Goal: Information Seeking & Learning: Learn about a topic

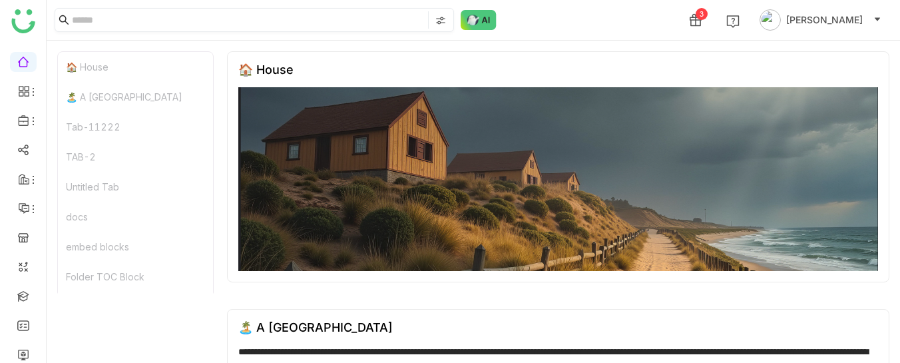
click at [166, 19] on input at bounding box center [248, 19] width 353 height 17
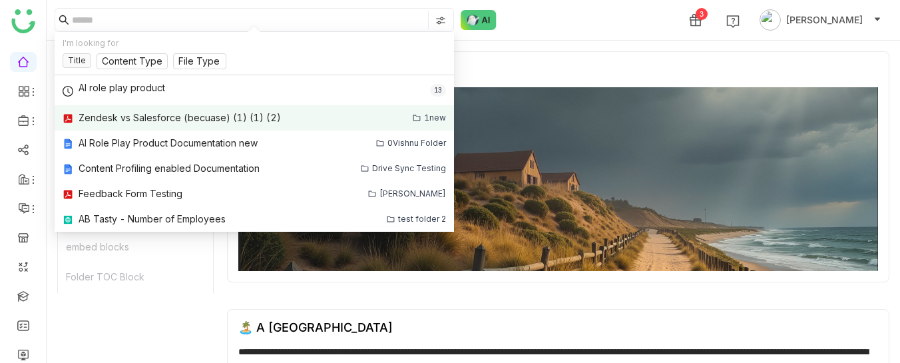
click at [144, 114] on div "Zendesk vs Salesforce (becuase) (1) (1) (2)" at bounding box center [180, 117] width 202 height 15
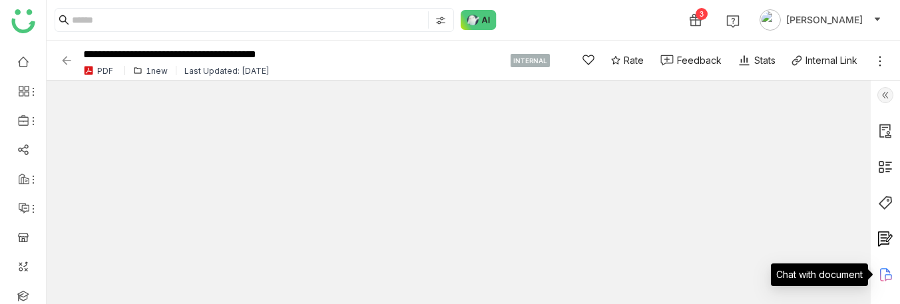
click at [888, 272] on icon at bounding box center [885, 274] width 10 height 13
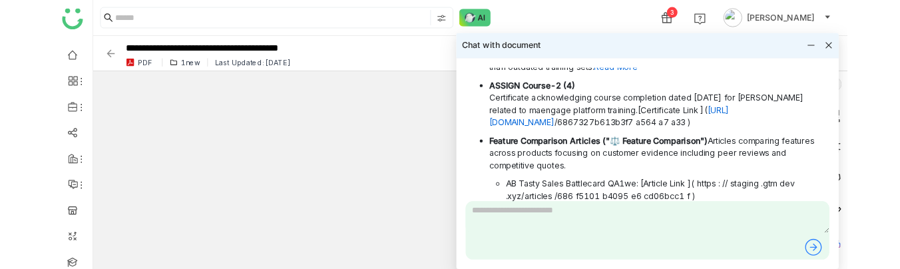
scroll to position [935, 0]
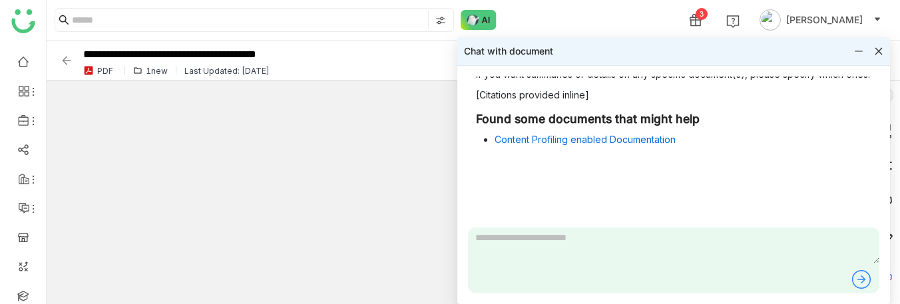
click at [512, 255] on textarea at bounding box center [673, 246] width 411 height 36
type textarea "*********"
click at [626, 239] on textarea "*********" at bounding box center [673, 246] width 411 height 36
click at [860, 277] on icon at bounding box center [860, 279] width 21 height 21
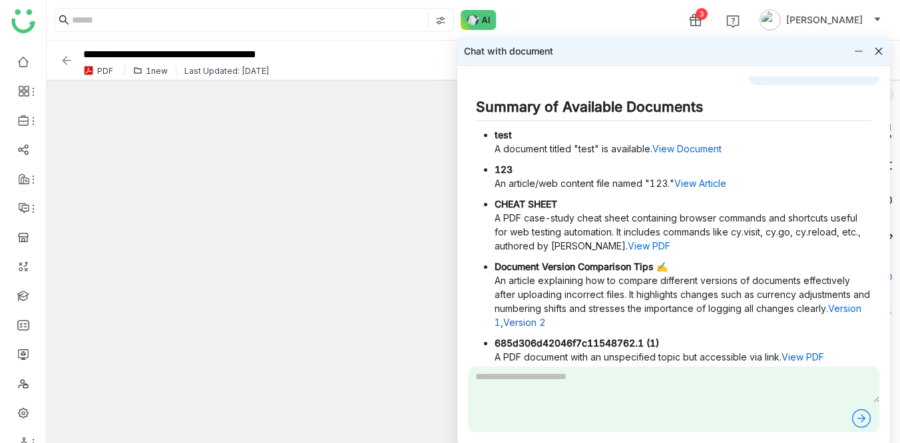
scroll to position [0, 0]
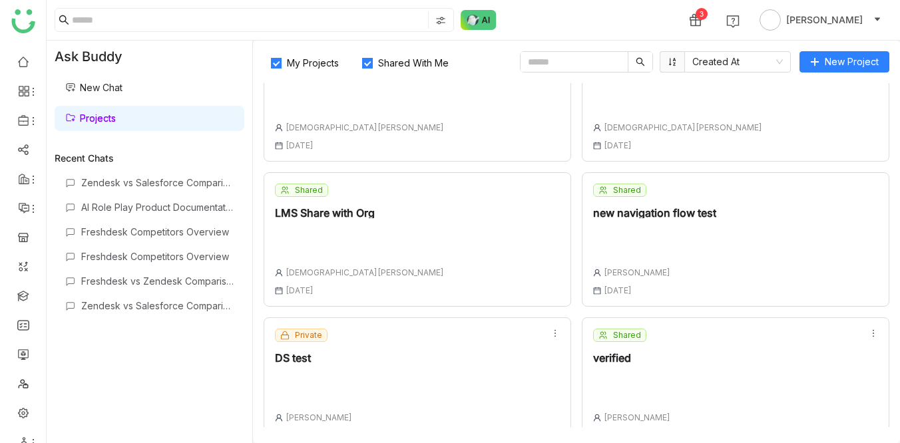
scroll to position [226, 0]
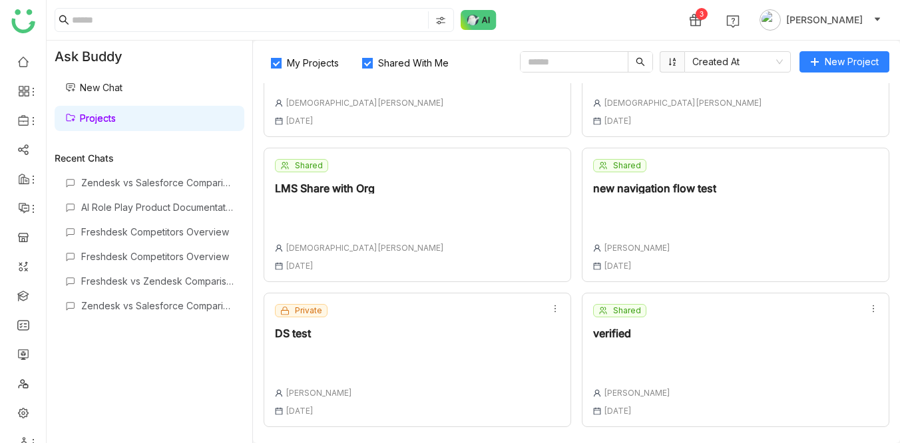
click at [376, 333] on div "Private DS test Veena Pulicharla 14 Aug , 2025" at bounding box center [416, 360] width 307 height 134
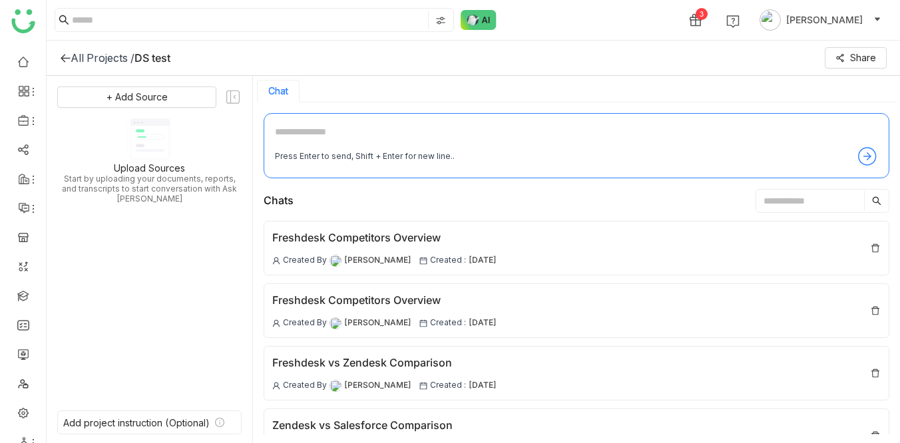
click at [61, 57] on icon at bounding box center [65, 58] width 9 height 9
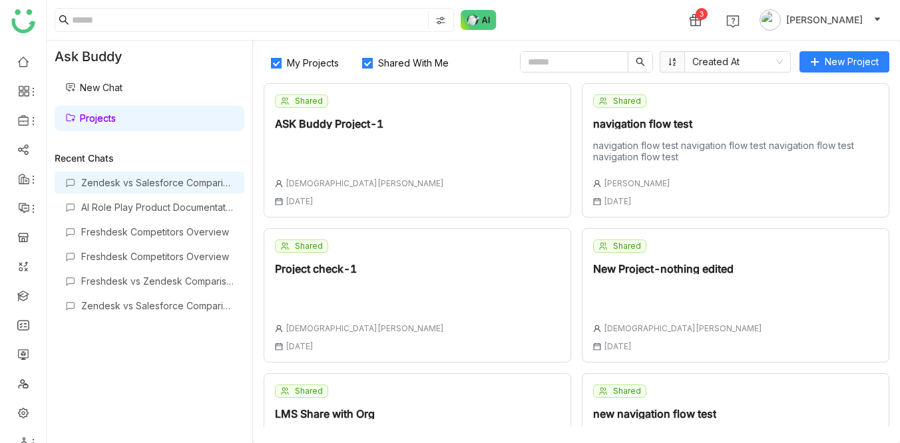
click at [165, 184] on div "Zendesk vs Salesforce Comparison" at bounding box center [157, 182] width 152 height 11
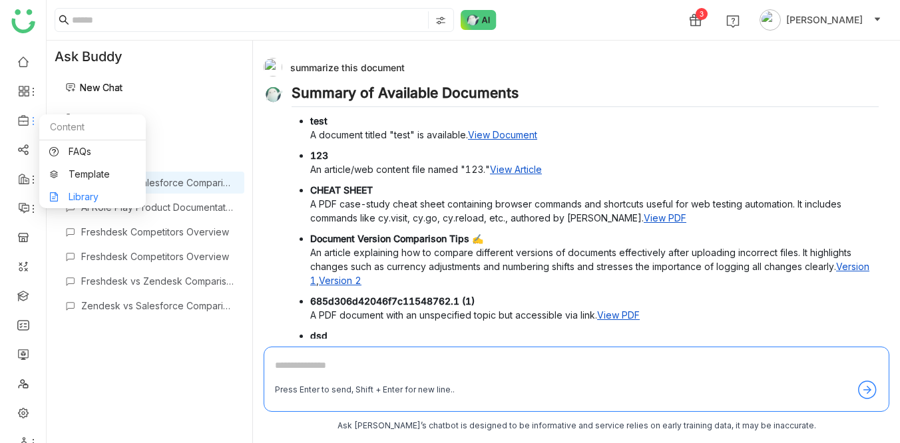
click at [85, 192] on link "Library" at bounding box center [92, 196] width 86 height 9
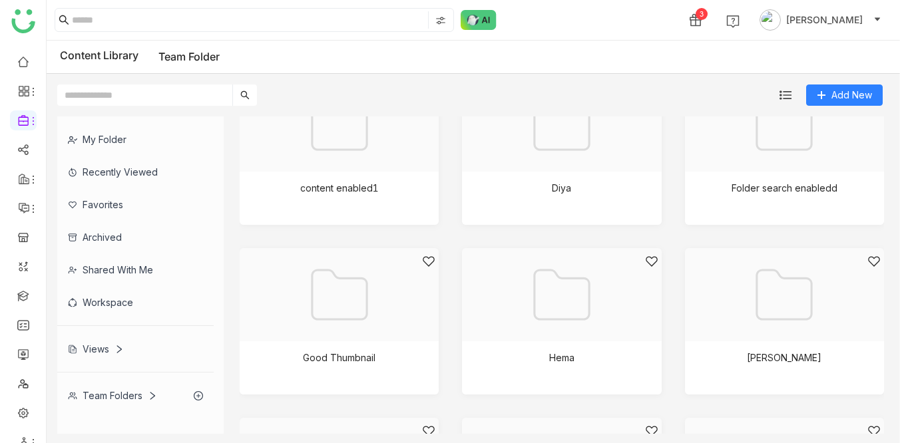
scroll to position [543, 0]
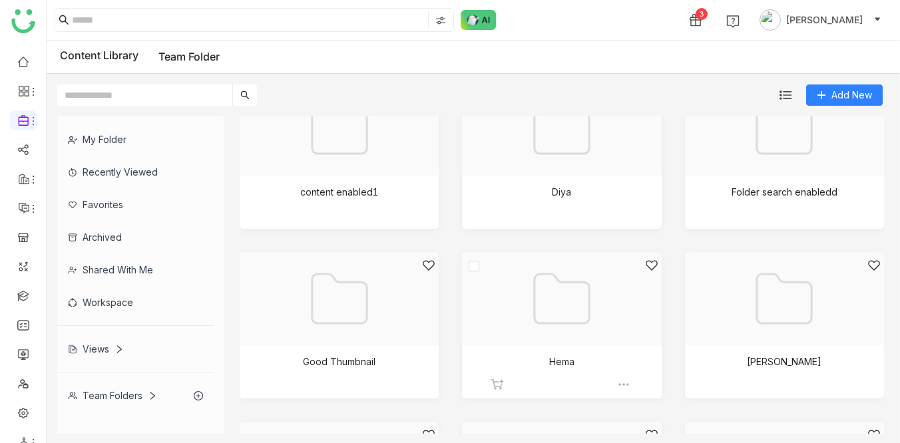
click at [525, 320] on div at bounding box center [556, 315] width 176 height 113
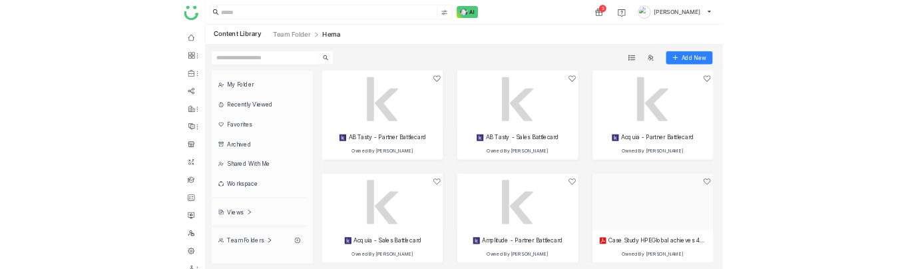
scroll to position [19, 0]
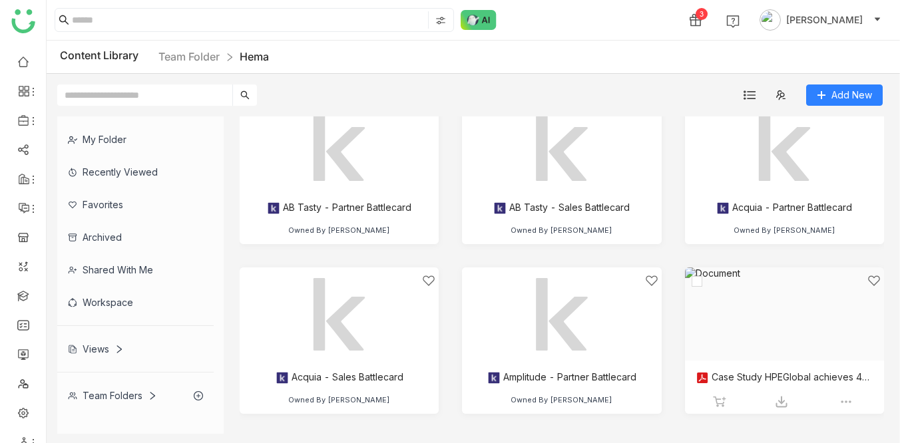
click at [735, 375] on div at bounding box center [779, 330] width 176 height 113
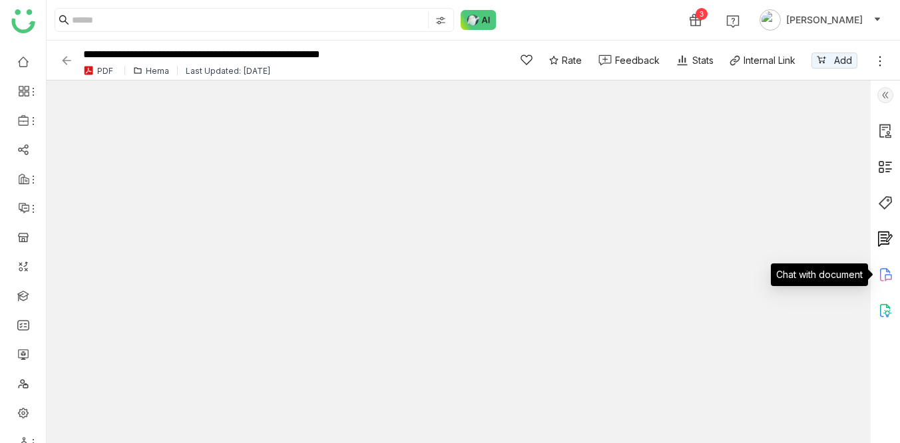
click at [880, 274] on icon at bounding box center [885, 274] width 10 height 13
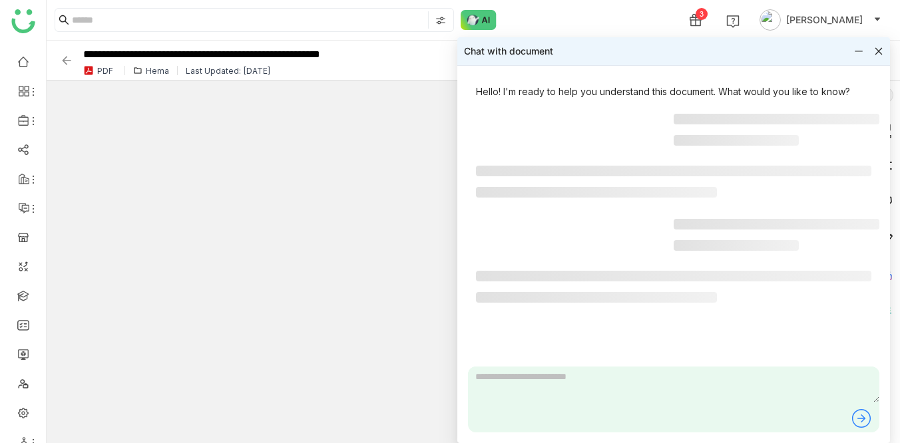
click at [526, 375] on textarea at bounding box center [673, 385] width 411 height 36
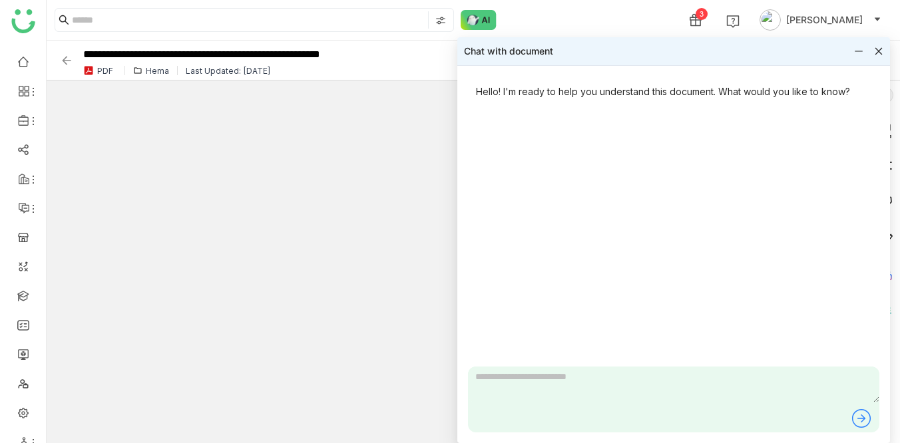
click at [508, 383] on textarea at bounding box center [673, 385] width 411 height 36
type input "*"
click at [490, 385] on textarea at bounding box center [673, 385] width 411 height 36
type textarea "**********"
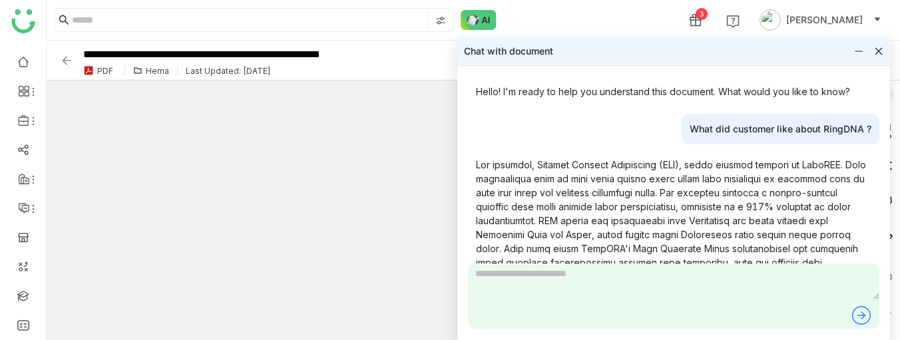
click at [878, 49] on icon at bounding box center [878, 51] width 9 height 9
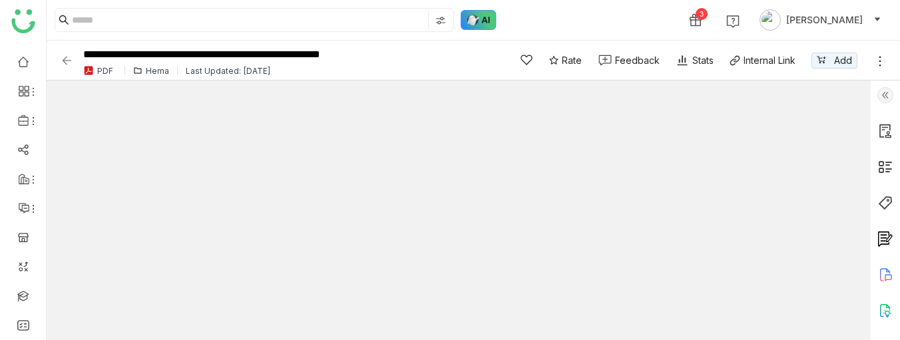
click at [473, 16] on img at bounding box center [478, 20] width 36 height 20
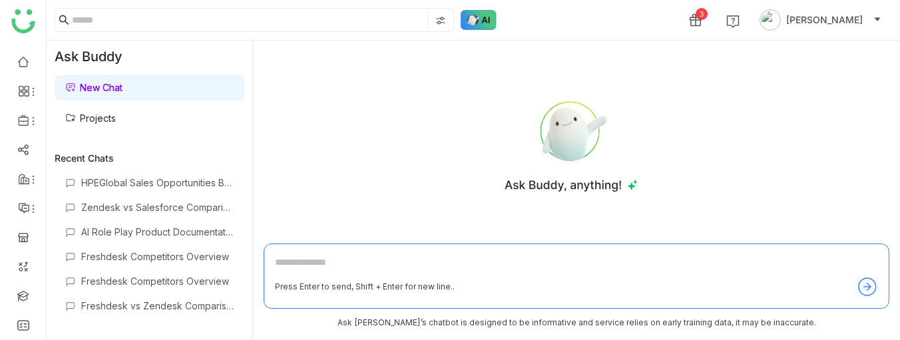
click at [483, 25] on img at bounding box center [478, 20] width 36 height 20
click at [17, 67] on link at bounding box center [23, 60] width 12 height 11
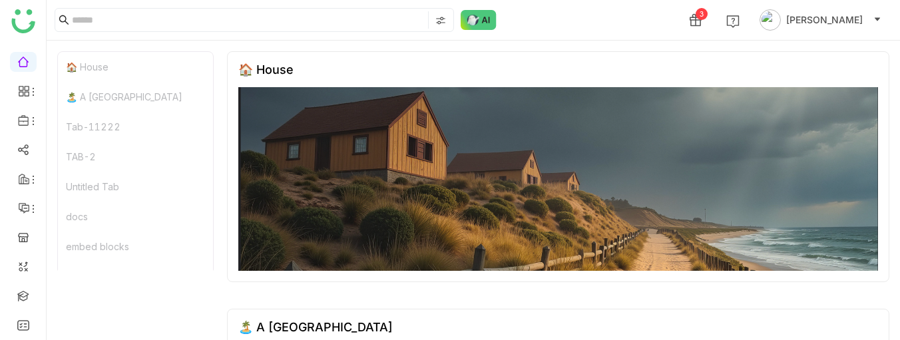
click at [499, 25] on div "3 [PERSON_NAME]" at bounding box center [473, 20] width 853 height 40
click at [481, 13] on img at bounding box center [478, 20] width 36 height 20
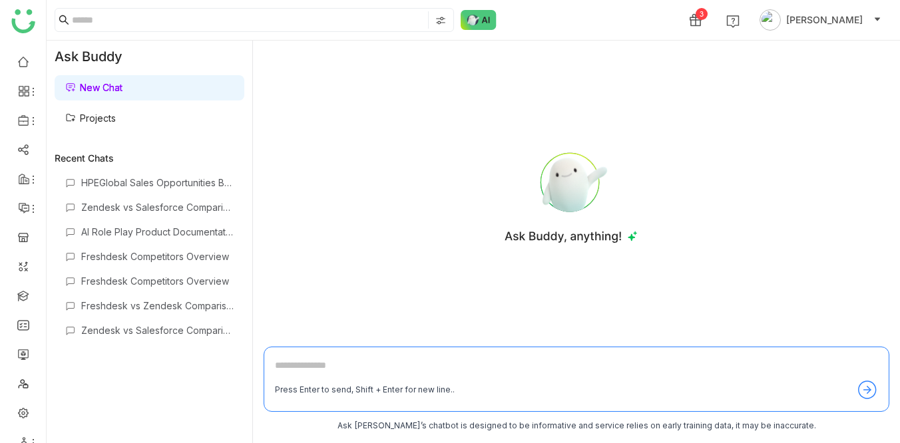
click at [572, 26] on div "3 [PERSON_NAME]" at bounding box center [473, 20] width 853 height 40
click at [145, 17] on input at bounding box center [248, 19] width 353 height 17
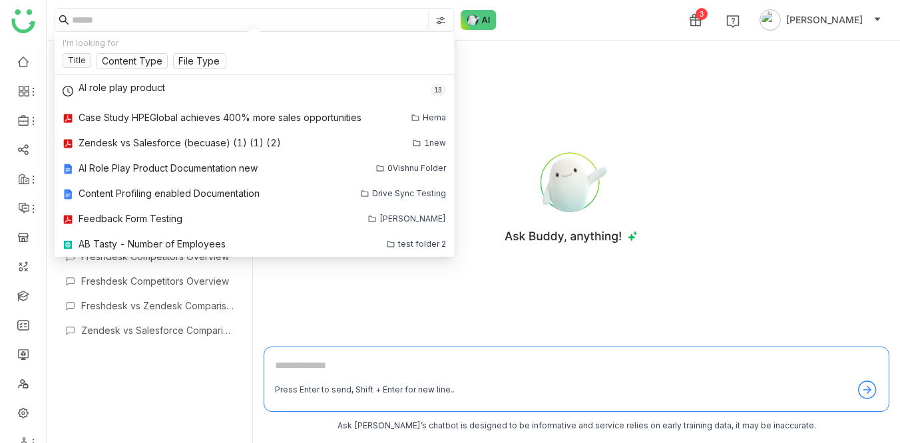
paste input "**********"
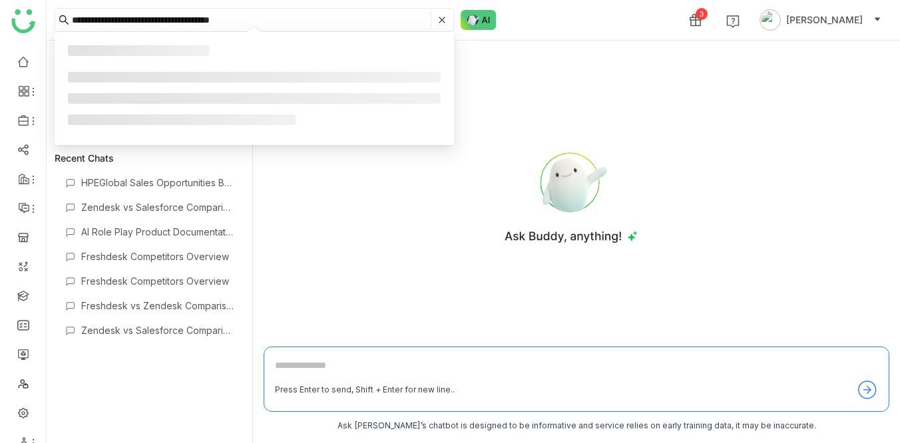
type input "**********"
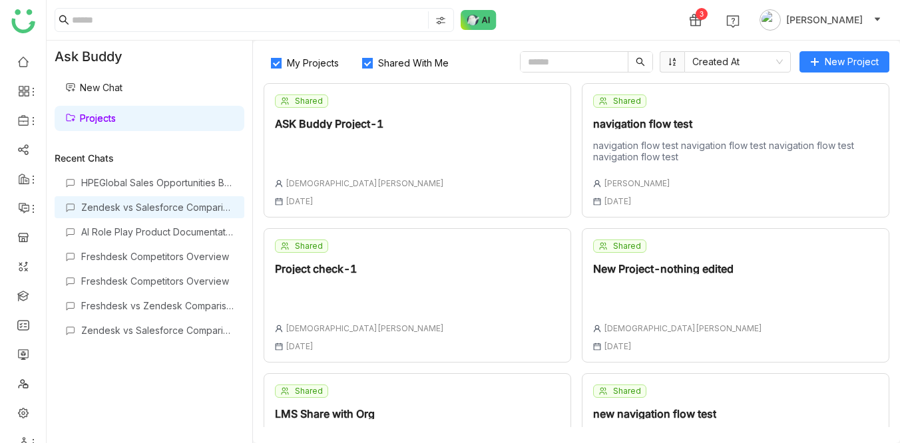
click at [146, 203] on div "Zendesk vs Salesforce Comparison" at bounding box center [157, 207] width 152 height 11
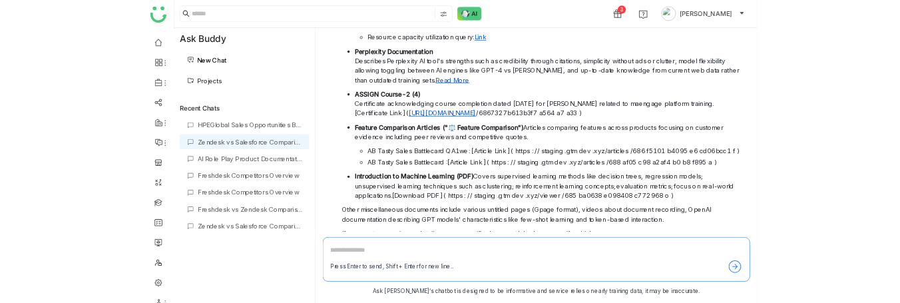
scroll to position [1373, 0]
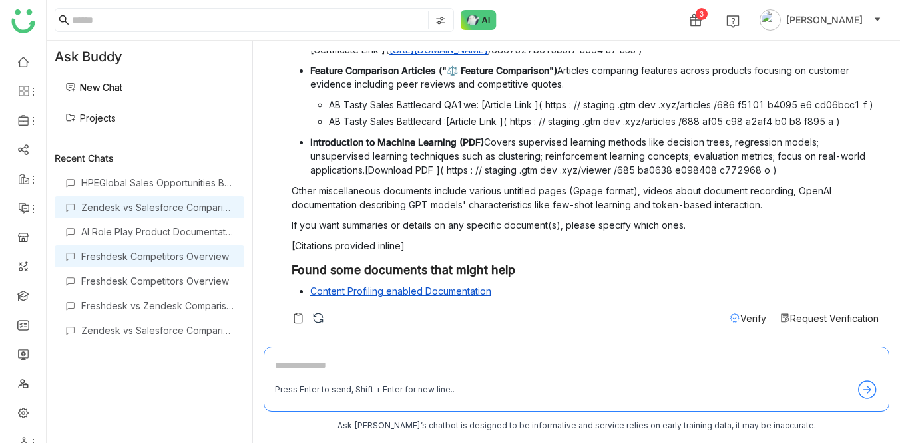
click at [174, 253] on div "Freshdesk Competitors Overview" at bounding box center [157, 256] width 152 height 11
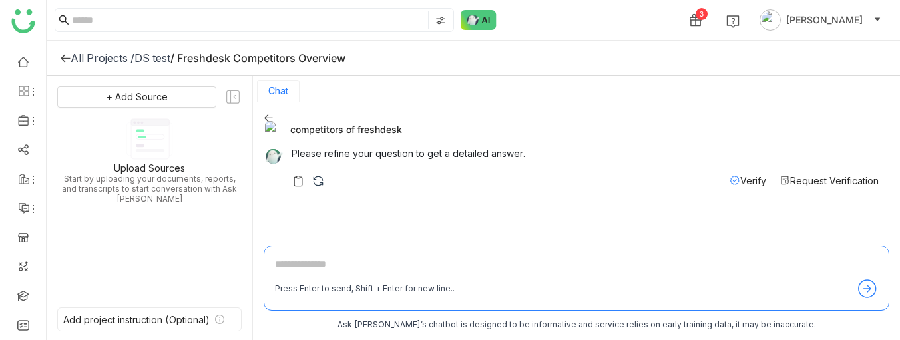
click at [317, 181] on img at bounding box center [317, 180] width 13 height 13
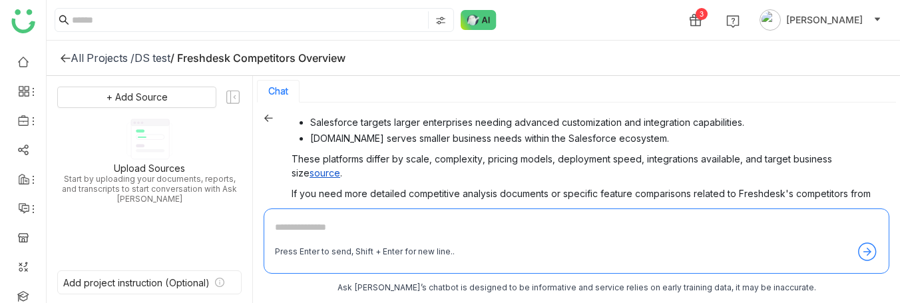
scroll to position [442, 0]
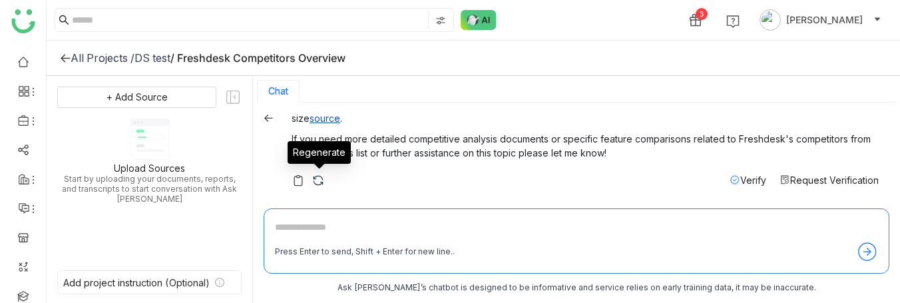
click at [313, 176] on img at bounding box center [317, 180] width 13 height 13
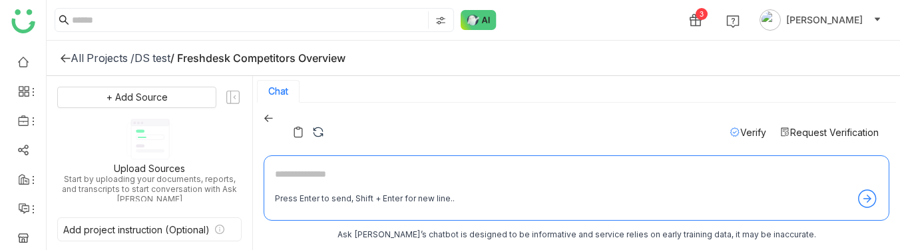
scroll to position [301, 0]
click at [160, 55] on div "DS test" at bounding box center [152, 57] width 36 height 13
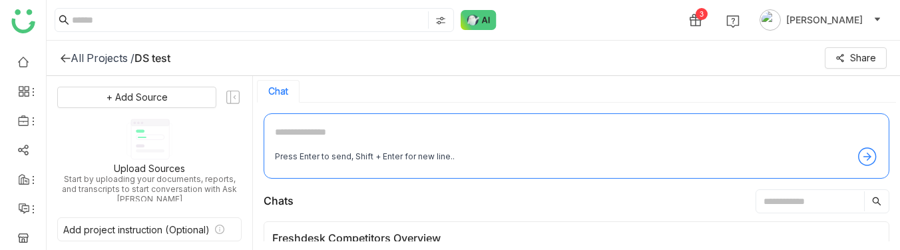
click at [272, 152] on div "Press Enter to send, Shift + Enter for new line.." at bounding box center [575, 145] width 625 height 65
click at [609, 30] on div "3 [PERSON_NAME]" at bounding box center [473, 20] width 853 height 40
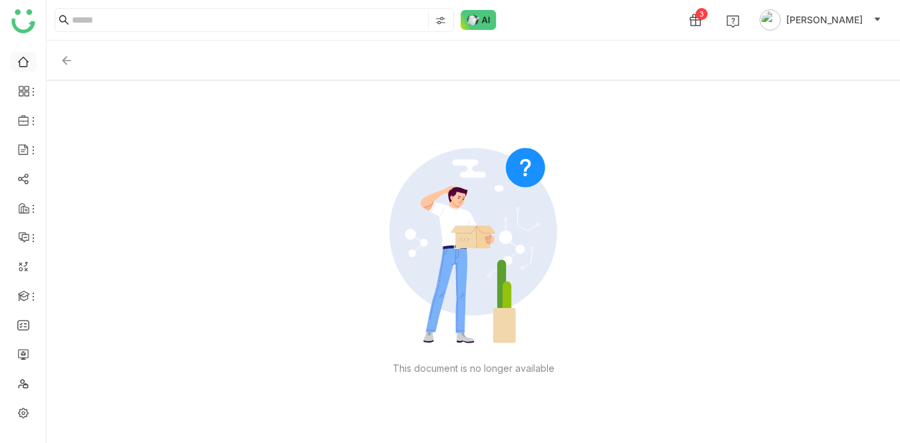
click at [27, 59] on link at bounding box center [23, 60] width 12 height 11
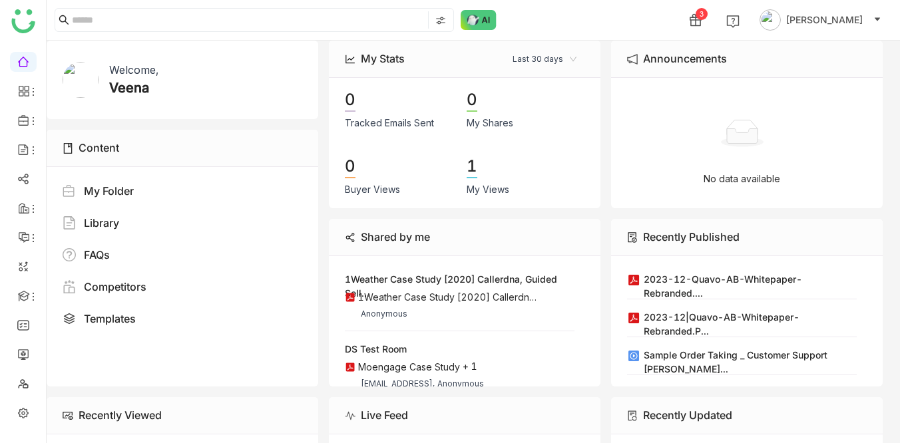
click at [568, 19] on div "3 [PERSON_NAME]" at bounding box center [473, 20] width 853 height 40
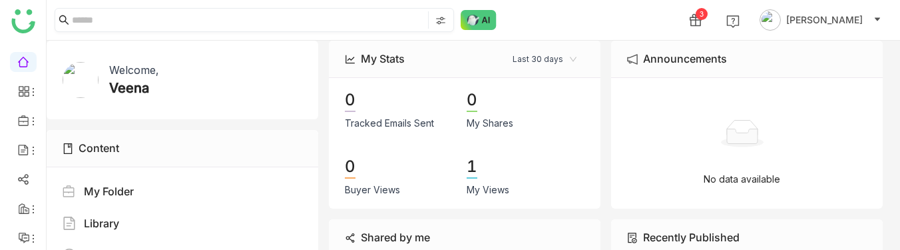
click at [141, 21] on input at bounding box center [248, 19] width 353 height 17
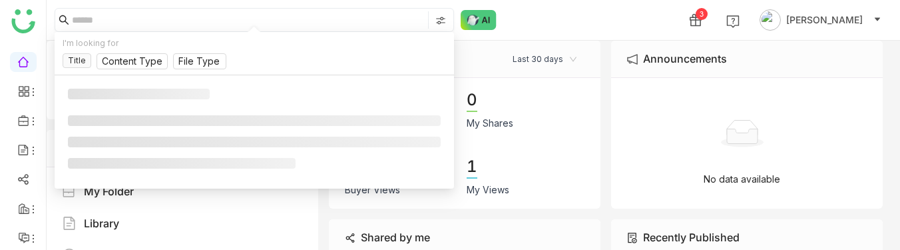
paste input "**********"
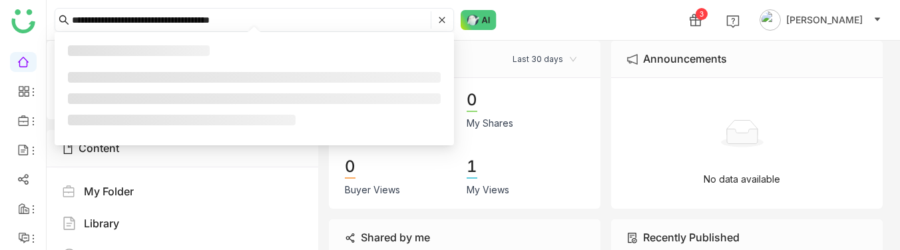
type input "**********"
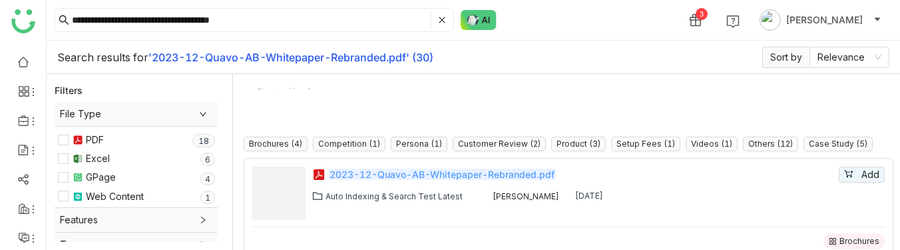
scroll to position [82, 0]
click at [393, 172] on em "2023-12-Quavo-AB-Whitepaper-Rebranded.pdf" at bounding box center [442, 173] width 228 height 11
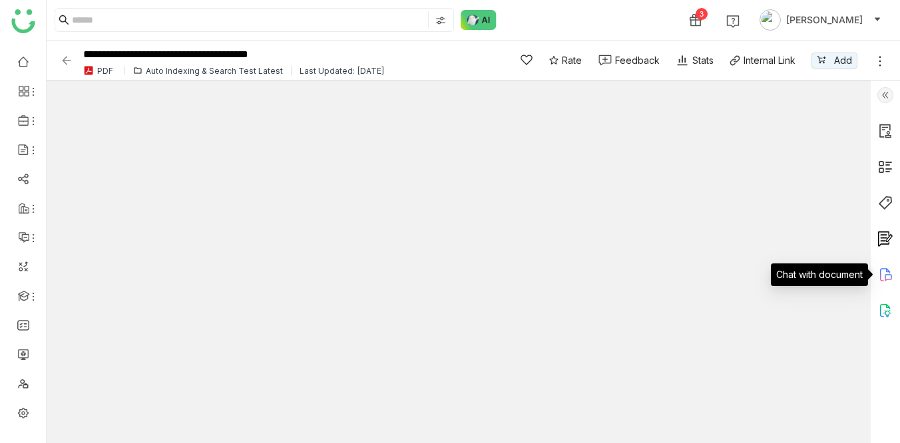
click at [883, 277] on icon at bounding box center [885, 275] width 16 height 16
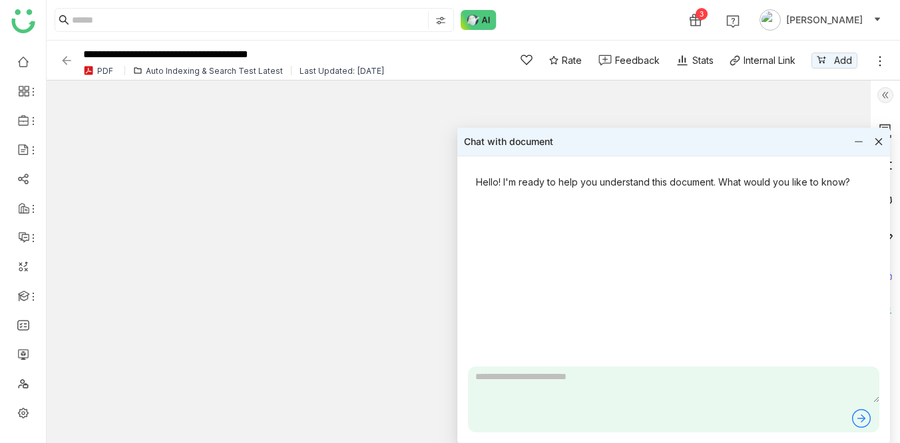
click at [880, 143] on icon at bounding box center [878, 141] width 7 height 7
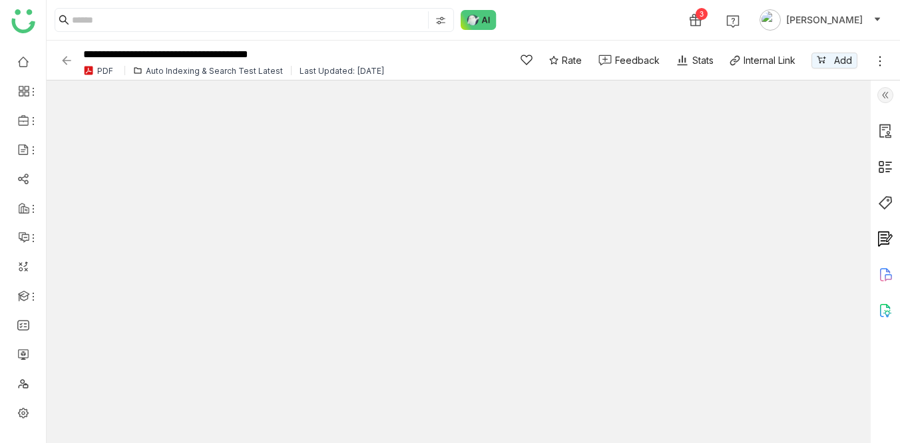
click at [642, 17] on div "3 [PERSON_NAME]" at bounding box center [473, 20] width 853 height 40
click at [567, 21] on div "3 [PERSON_NAME]" at bounding box center [473, 20] width 853 height 40
click at [881, 277] on icon at bounding box center [885, 275] width 16 height 16
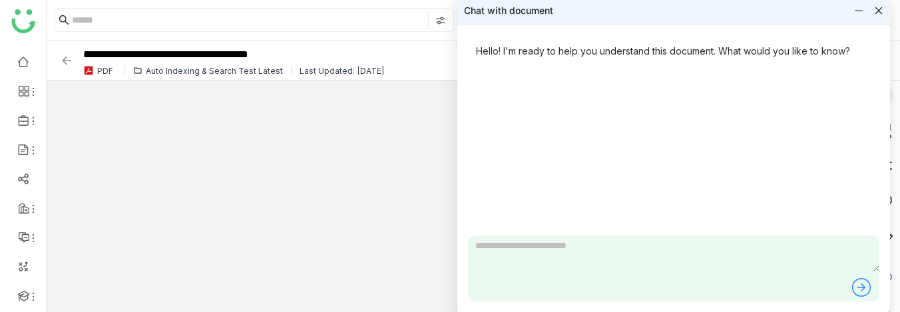
click at [545, 263] on textarea at bounding box center [673, 254] width 411 height 36
click at [664, 250] on textarea "**********" at bounding box center [673, 254] width 411 height 36
type textarea "**********"
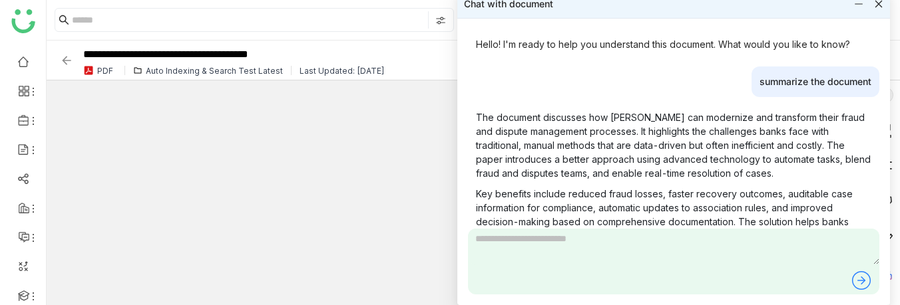
click at [238, 69] on div "Auto Indexing & Search Test Latest" at bounding box center [214, 71] width 137 height 10
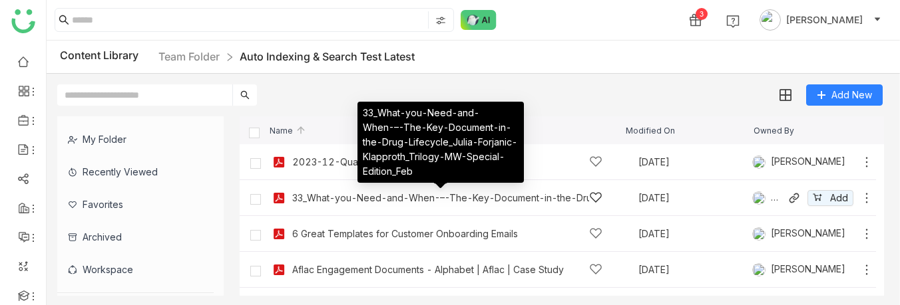
click at [369, 198] on div "33_What-you-Need-and-When-–-The-Key-Document-in-the-Drug-Lifecycle_Julia-Forjan…" at bounding box center [440, 198] width 297 height 11
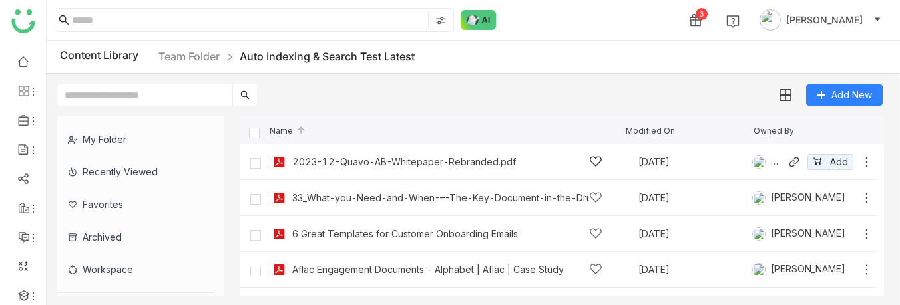
click at [362, 159] on div "2023-12-Quavo-AB-Whitepaper-Rebranded.pdf" at bounding box center [404, 162] width 224 height 11
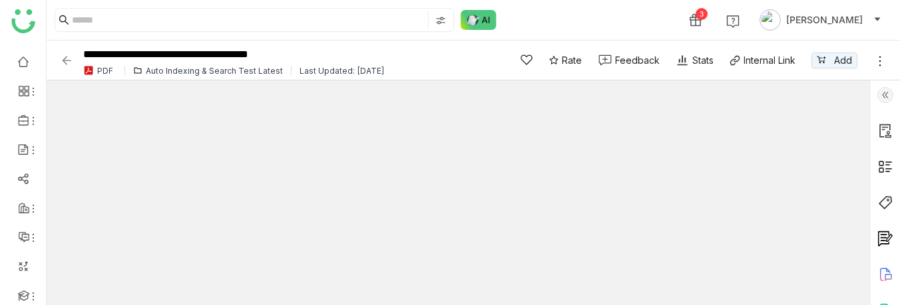
click at [880, 273] on icon at bounding box center [885, 275] width 16 height 16
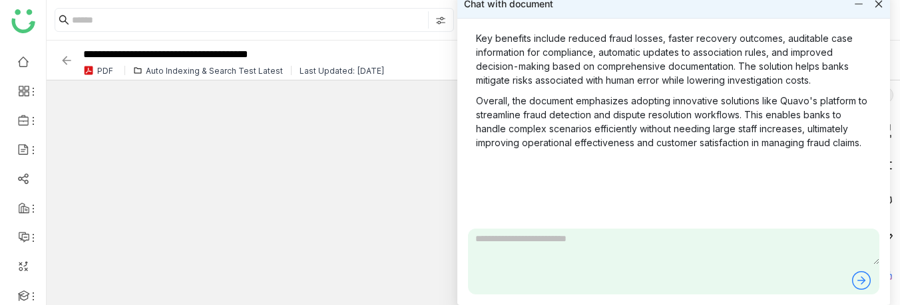
scroll to position [158, 0]
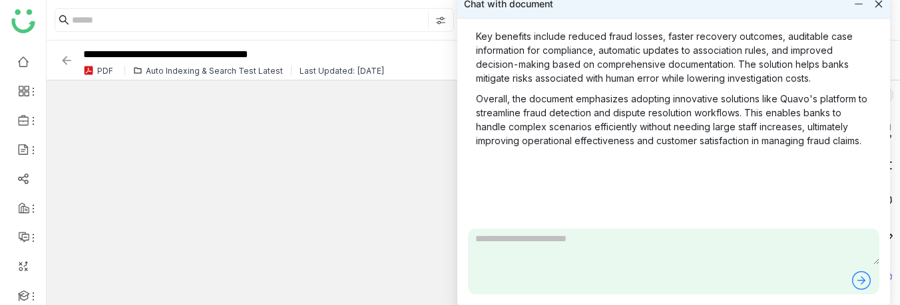
click at [516, 257] on textarea at bounding box center [673, 247] width 411 height 36
click at [534, 241] on textarea at bounding box center [673, 247] width 411 height 36
paste textarea "**********"
type textarea "**********"
click at [852, 277] on icon at bounding box center [860, 280] width 21 height 21
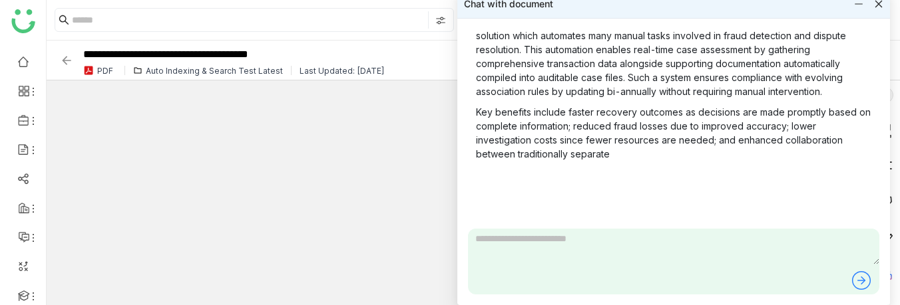
scroll to position [516, 0]
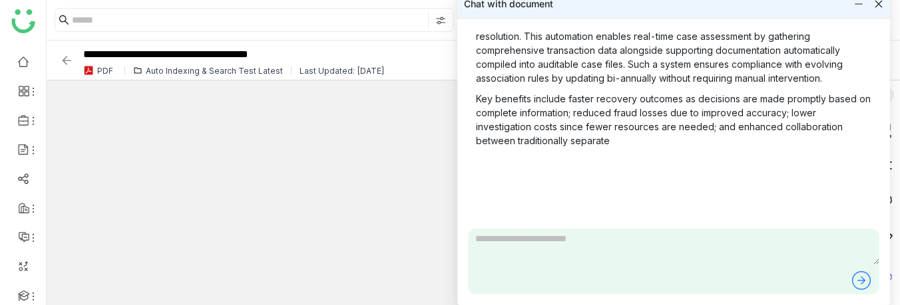
click at [513, 238] on textarea at bounding box center [673, 247] width 411 height 36
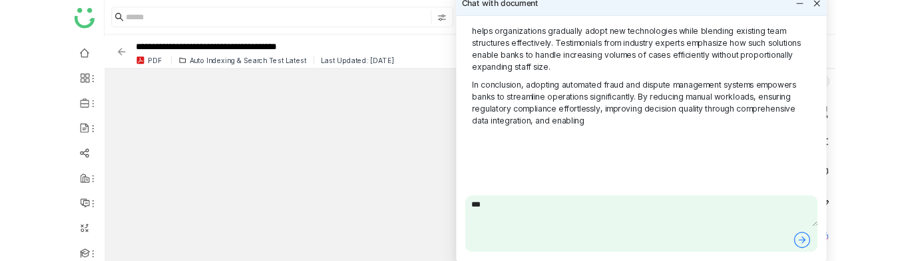
scroll to position [745, 0]
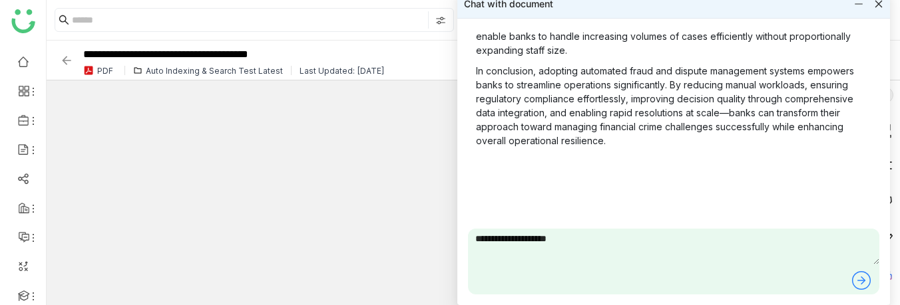
click at [586, 243] on textarea "**********" at bounding box center [673, 247] width 411 height 36
type textarea "**********"
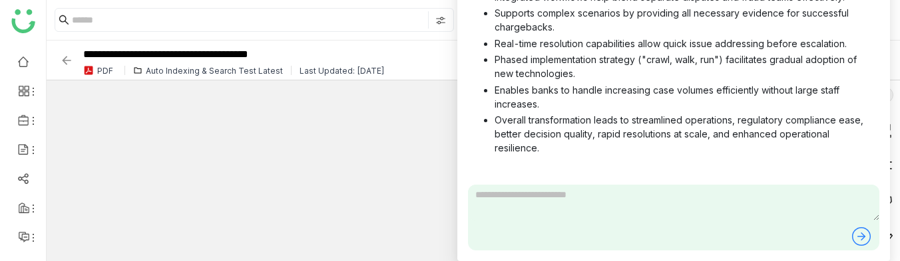
scroll to position [1167, 0]
